Goal: Navigation & Orientation: Find specific page/section

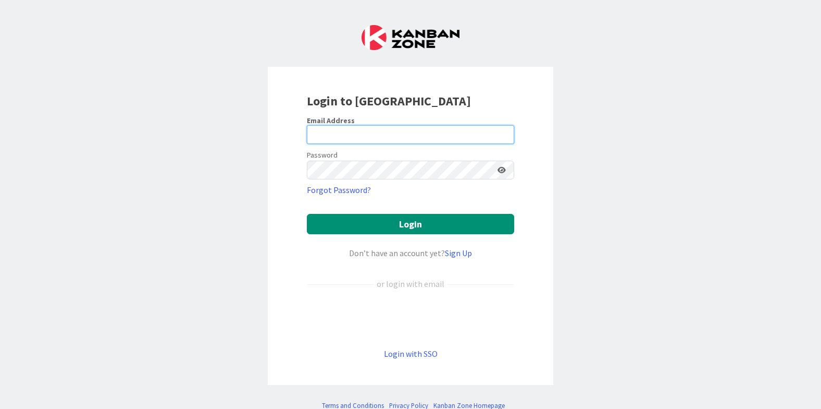
click at [361, 132] on input "email" at bounding box center [410, 134] width 207 height 19
type input "[EMAIL_ADDRESS][DOMAIN_NAME]"
click at [380, 237] on form "Email Address [EMAIL_ADDRESS][DOMAIN_NAME] Password Forgot Password? Login Don’…" at bounding box center [410, 238] width 207 height 244
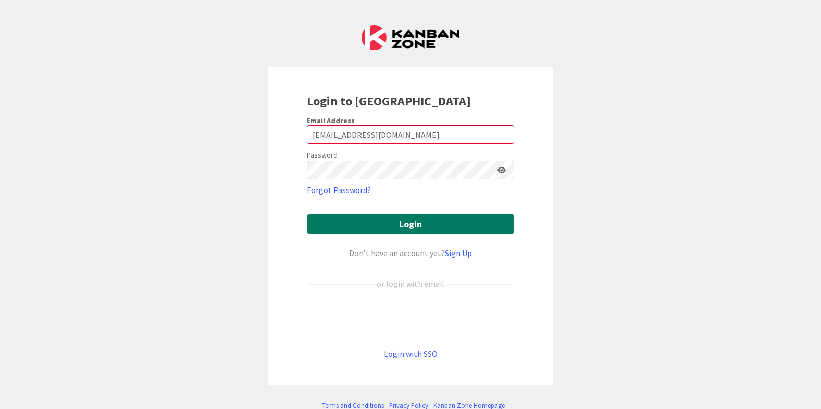
click at [380, 227] on button "Login" at bounding box center [410, 224] width 207 height 20
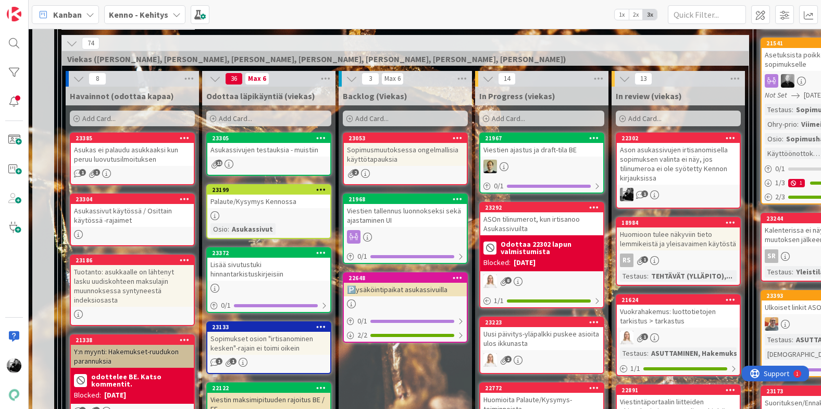
scroll to position [245, 0]
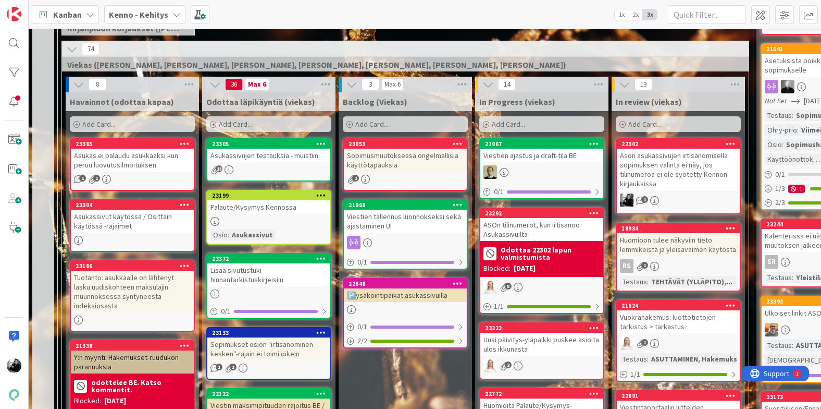
click at [380, 154] on div "Sopimusmuutoksessa ongelmallisia käyttötapauksia" at bounding box center [405, 160] width 123 height 23
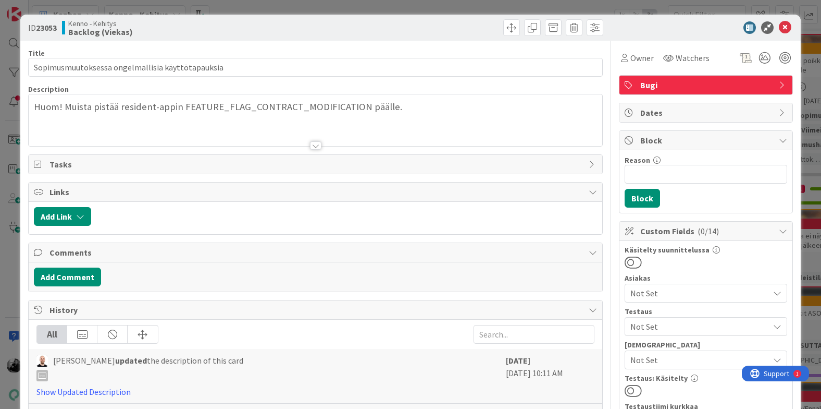
click at [320, 145] on div at bounding box center [315, 145] width 11 height 8
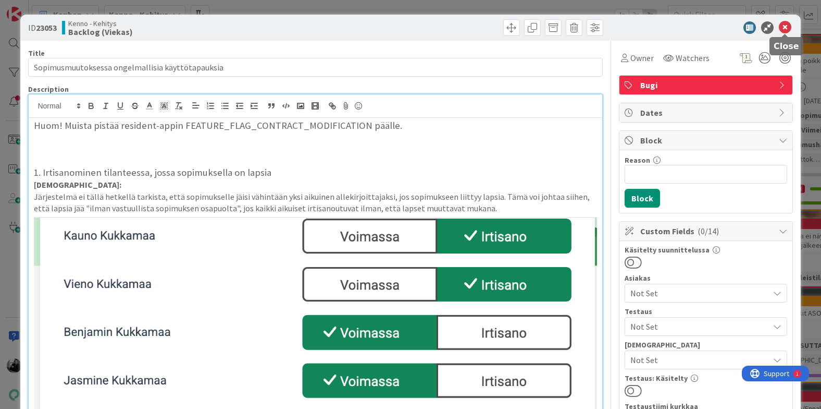
click at [784, 27] on icon at bounding box center [785, 27] width 13 height 13
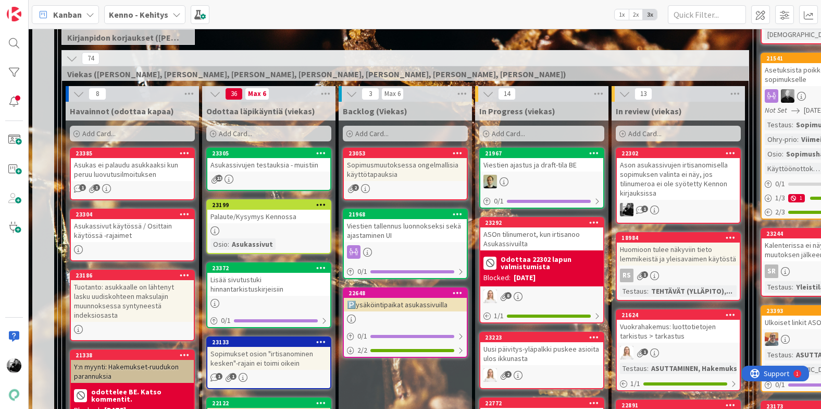
scroll to position [234, 0]
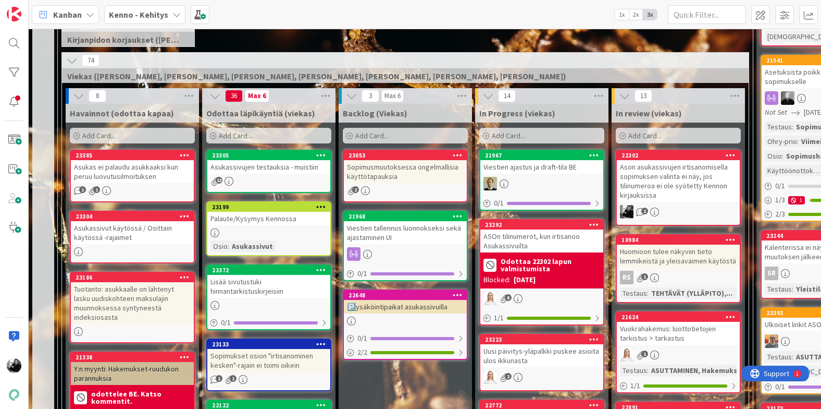
click at [291, 170] on div "Asukassivujen testauksia - muistiin" at bounding box center [268, 167] width 123 height 14
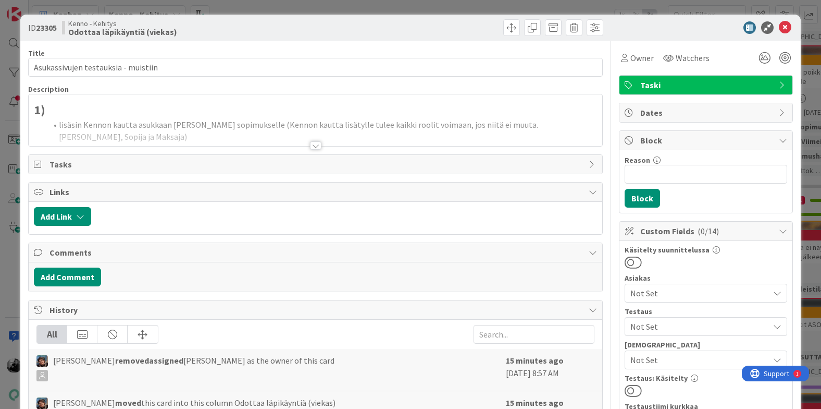
click at [320, 146] on div at bounding box center [315, 145] width 11 height 8
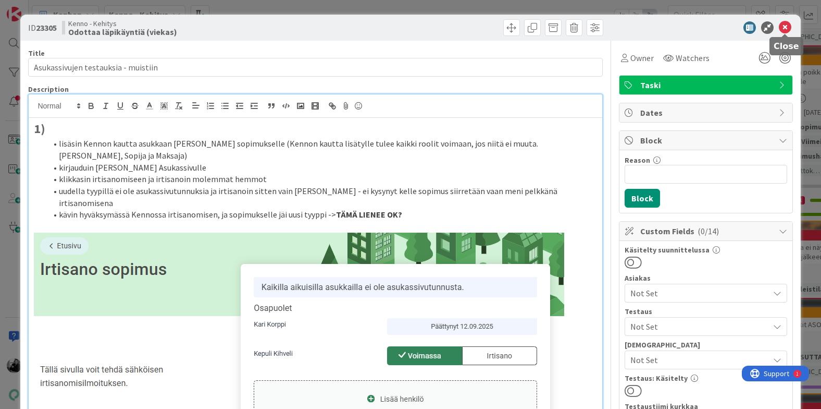
click at [796, 29] on div "ID 23305 Kenno - Kehitys Odottaa läpikäyntiä (viekas)" at bounding box center [410, 28] width 780 height 26
click at [784, 29] on icon at bounding box center [785, 27] width 13 height 13
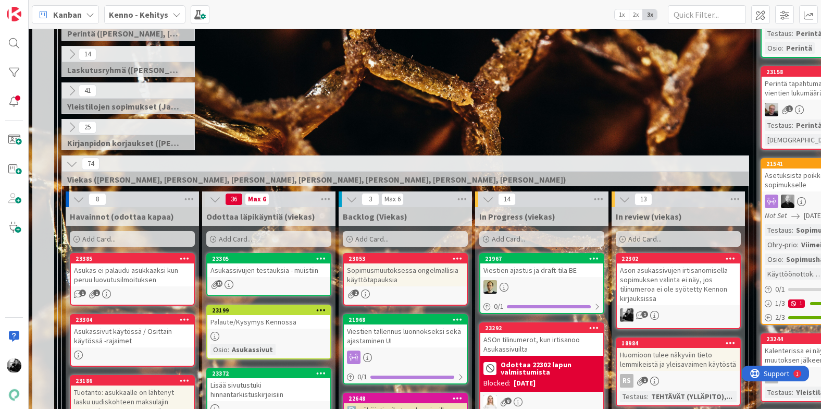
scroll to position [205, 0]
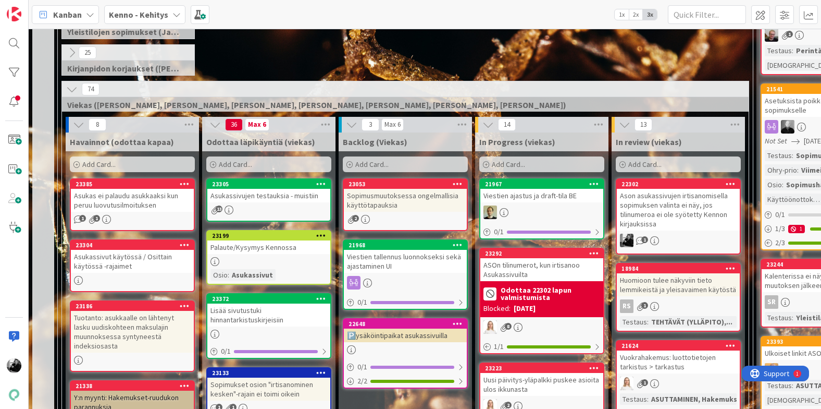
click at [105, 196] on div "Asukas ei palaudu asukkaaksi kun peruu luovutusilmoituksen" at bounding box center [132, 200] width 123 height 23
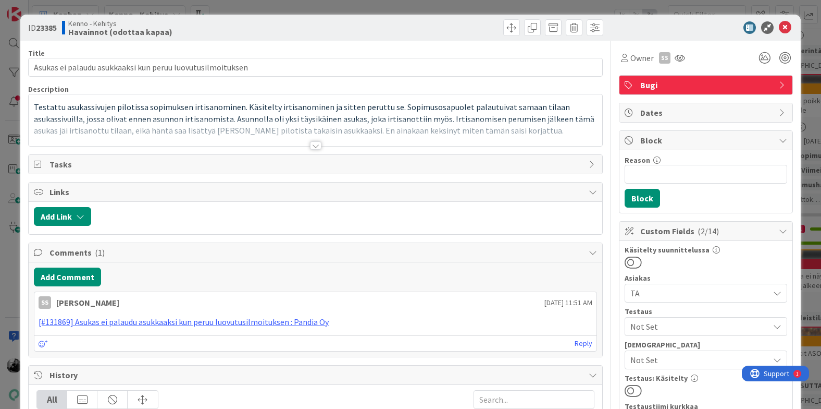
click at [314, 147] on div at bounding box center [315, 145] width 11 height 8
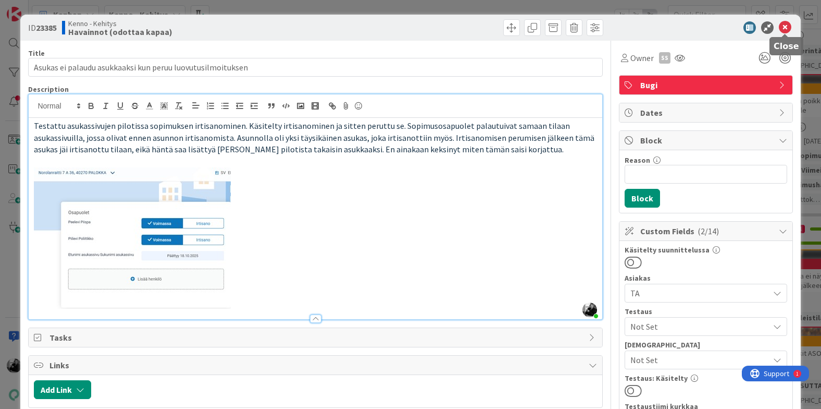
click at [785, 26] on icon at bounding box center [785, 27] width 13 height 13
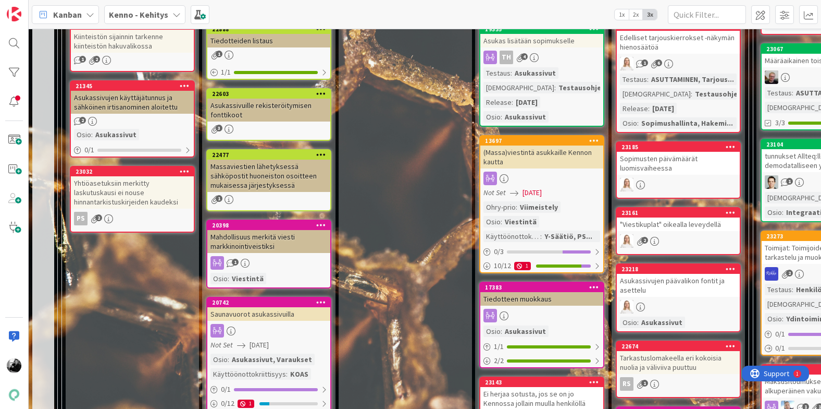
scroll to position [760, 0]
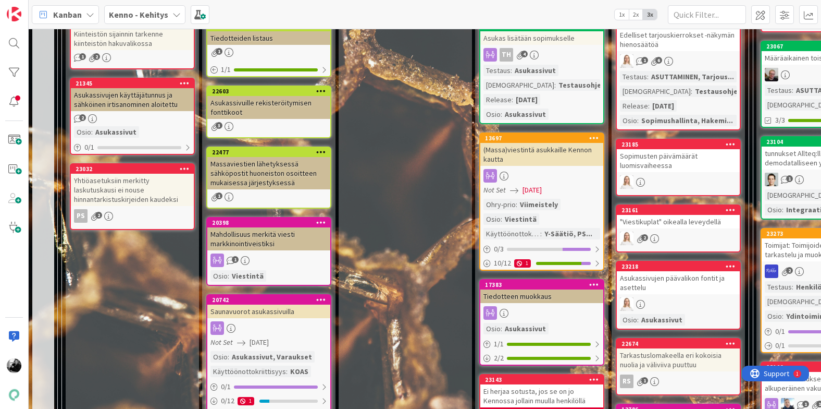
click at [127, 190] on div "Yhtiöasetuksiin merkitty laskutuskausi ei nouse hinnantarkistuskirjeiden kaudek…" at bounding box center [132, 190] width 123 height 32
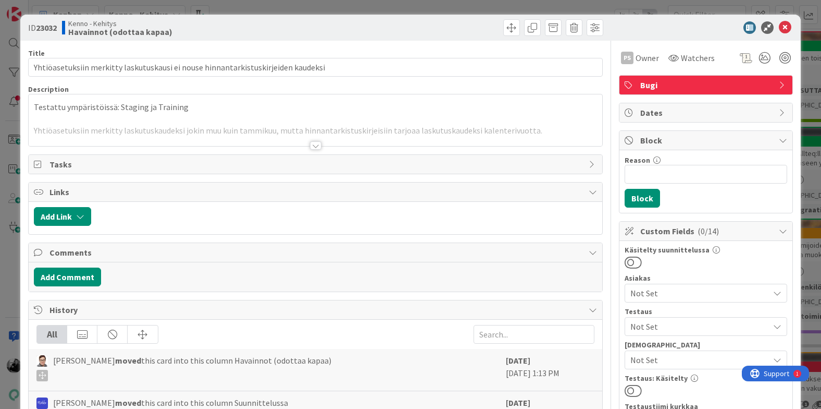
click at [314, 143] on div at bounding box center [315, 145] width 11 height 8
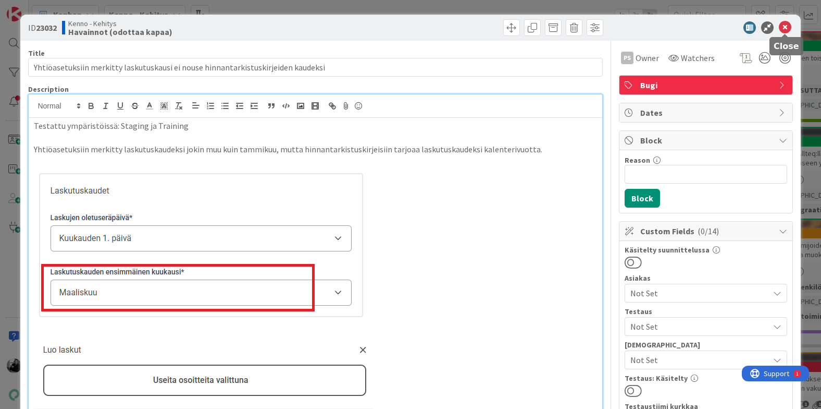
click at [787, 26] on icon at bounding box center [785, 27] width 13 height 13
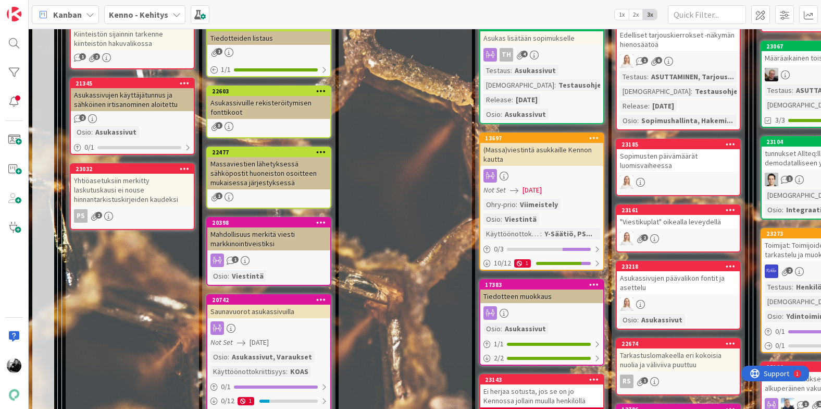
click at [260, 119] on div "Asukassivuille rekisteröitymisen fonttikoot" at bounding box center [268, 107] width 123 height 23
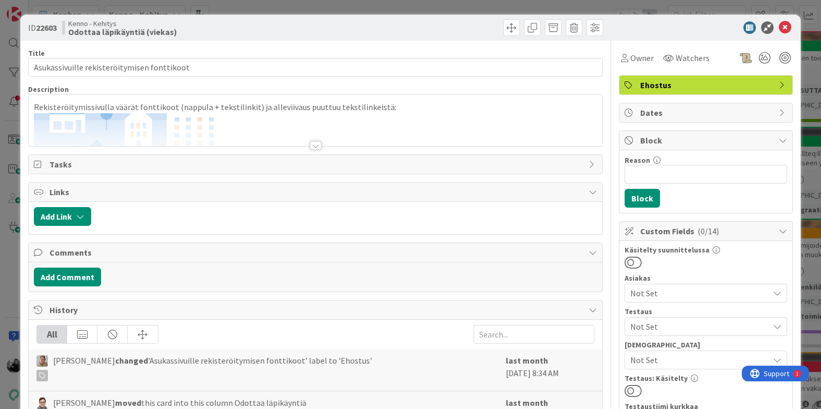
click at [316, 143] on div at bounding box center [315, 145] width 11 height 8
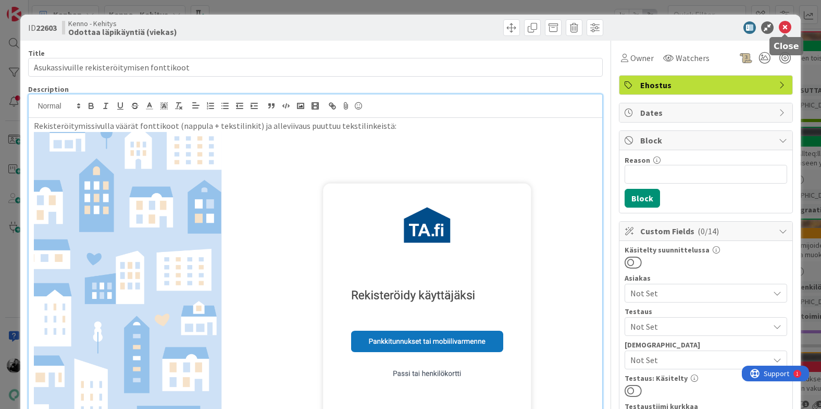
click at [786, 27] on icon at bounding box center [785, 27] width 13 height 13
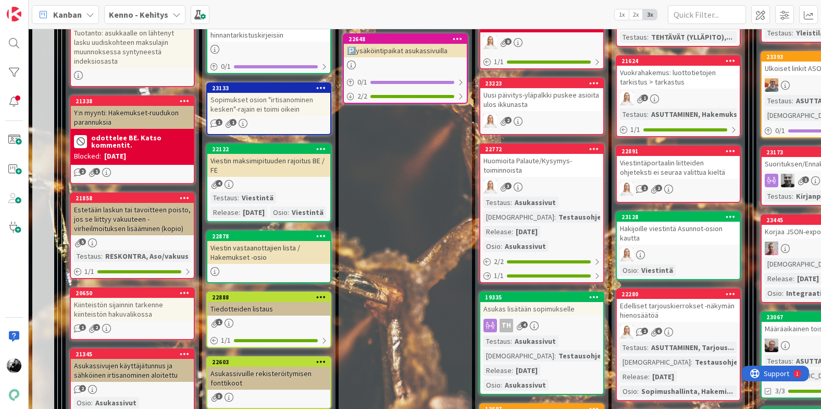
scroll to position [476, 0]
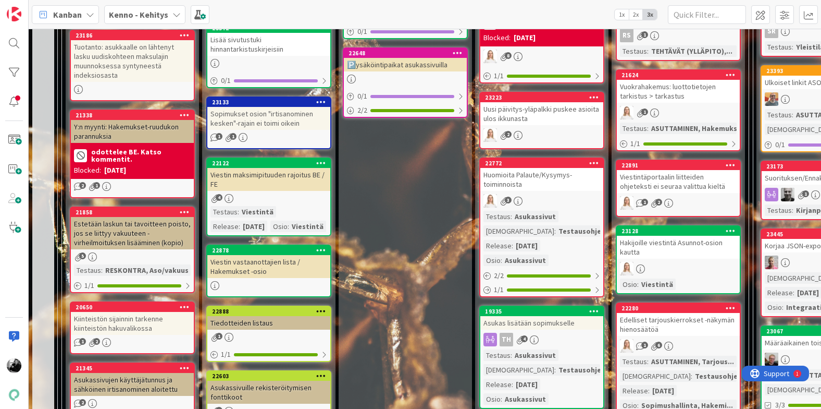
click at [142, 326] on div "Kiinteistön sijainnin tarkenne kiinteistön hakuvalikossa" at bounding box center [132, 323] width 123 height 23
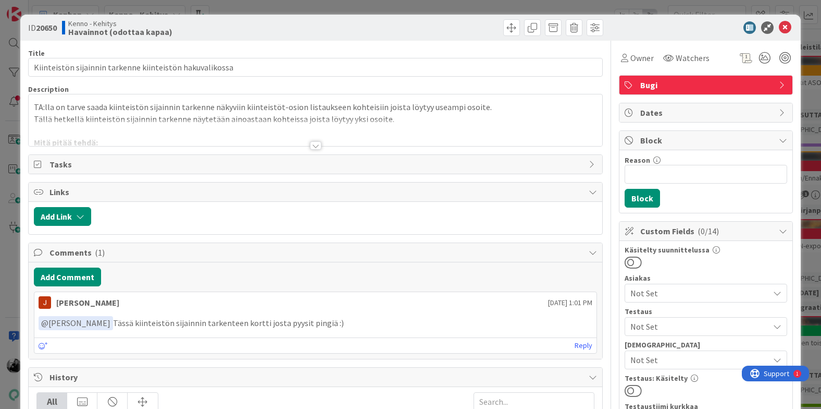
click at [316, 145] on div at bounding box center [315, 145] width 11 height 8
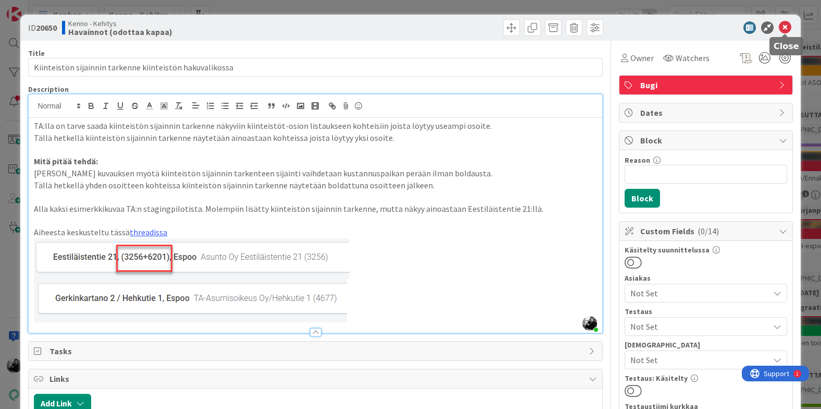
click at [790, 26] on icon at bounding box center [785, 27] width 13 height 13
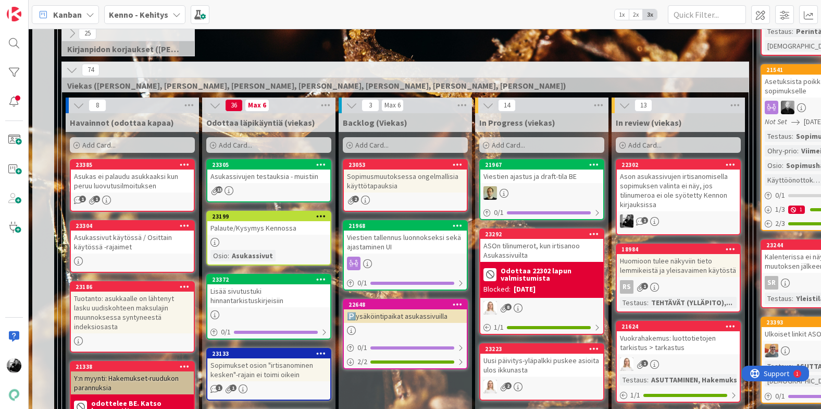
scroll to position [241, 0]
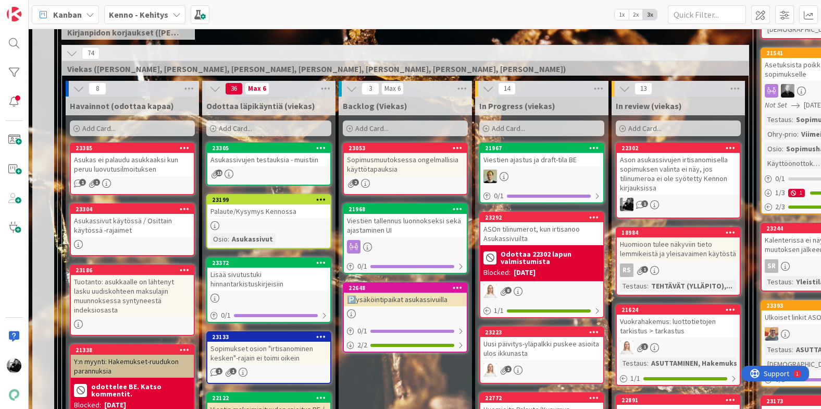
click at [527, 232] on div "ASOn tilinumerot, kun irtisanoo Asukassivuilta" at bounding box center [542, 233] width 123 height 23
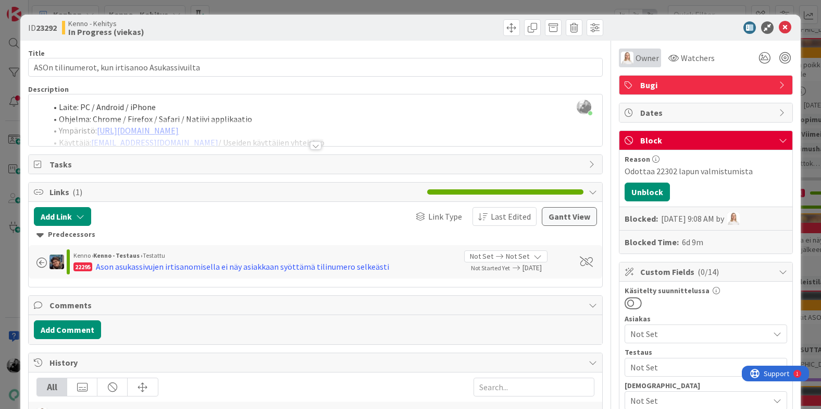
click at [645, 55] on span "Owner" at bounding box center [647, 58] width 23 height 13
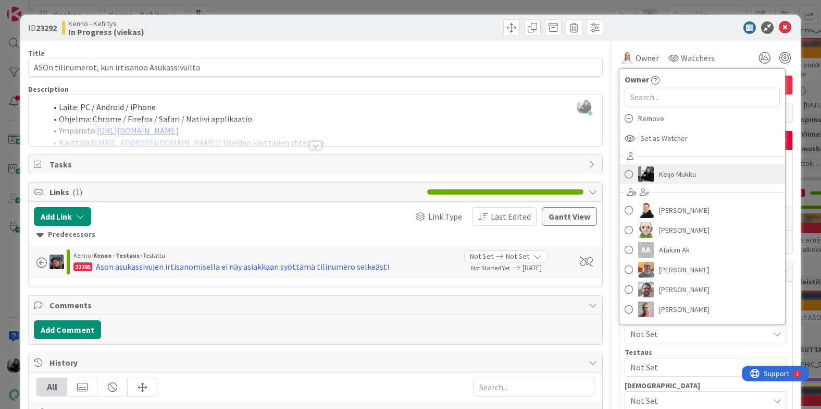
click at [655, 170] on link "Keijo Mukku" at bounding box center [703, 174] width 166 height 20
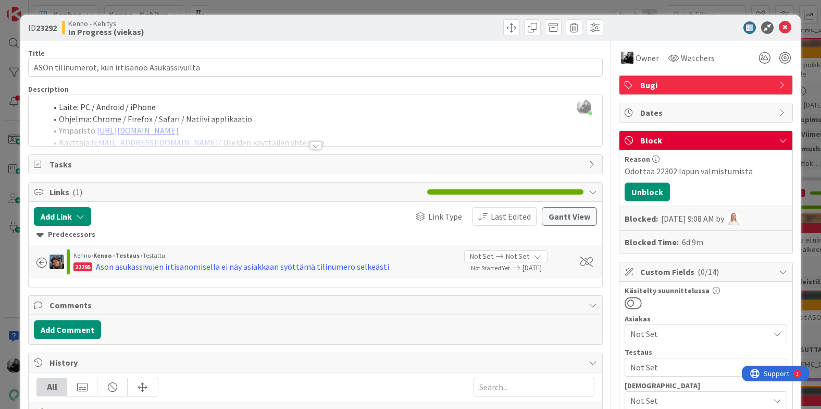
click at [315, 144] on div at bounding box center [315, 145] width 11 height 8
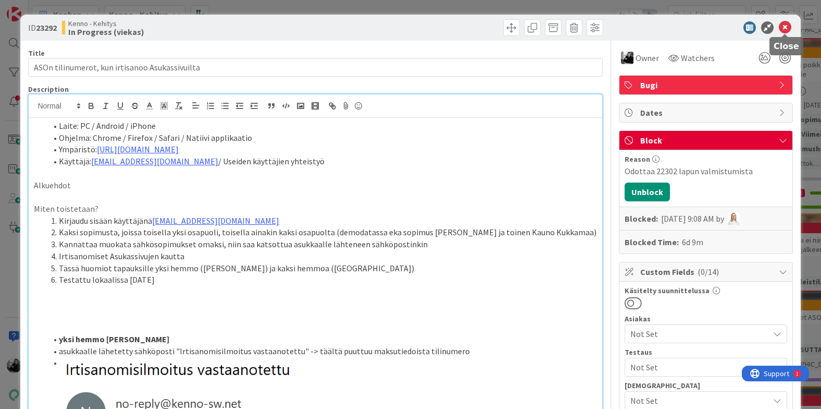
click at [787, 32] on icon at bounding box center [785, 27] width 13 height 13
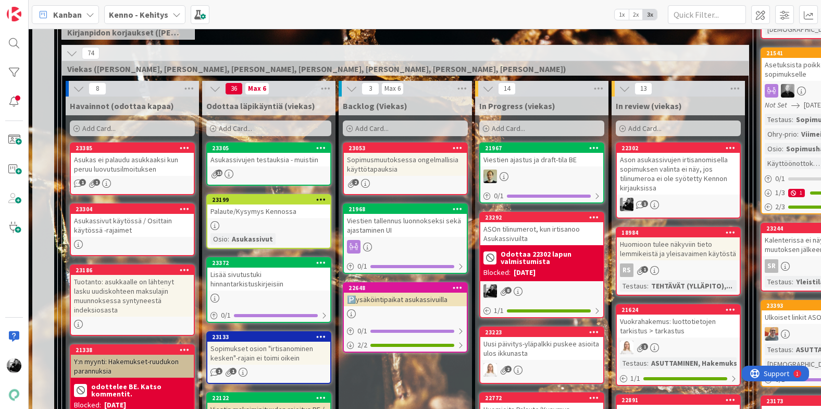
click at [546, 265] on b "Odottaa 22302 lapun valmistumista" at bounding box center [551, 257] width 100 height 15
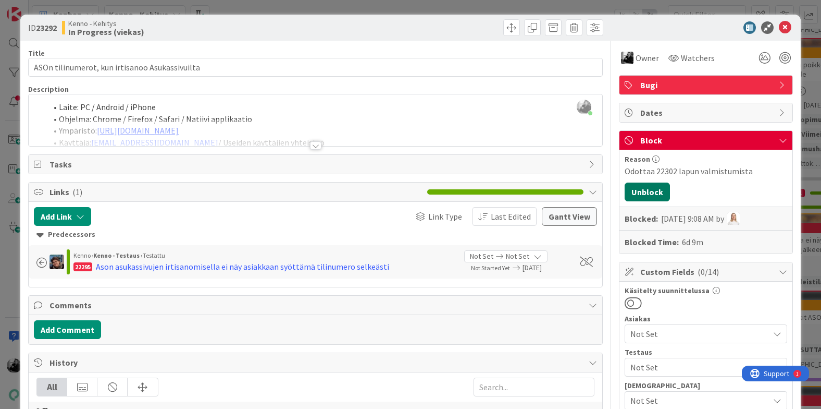
click at [659, 185] on button "Unblock" at bounding box center [647, 191] width 45 height 19
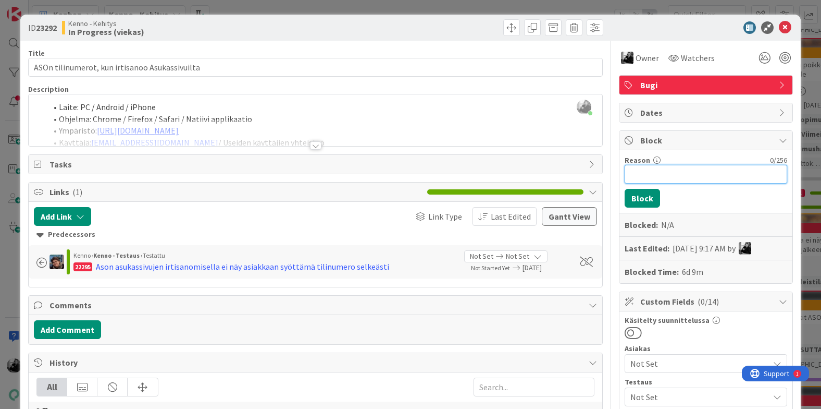
click at [690, 174] on input "Reason" at bounding box center [706, 174] width 163 height 19
click at [783, 31] on icon at bounding box center [785, 27] width 13 height 13
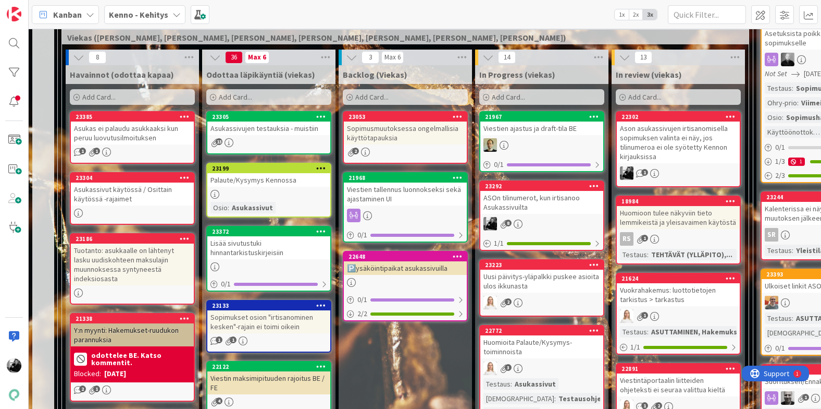
scroll to position [276, 0]
